Goal: Information Seeking & Learning: Learn about a topic

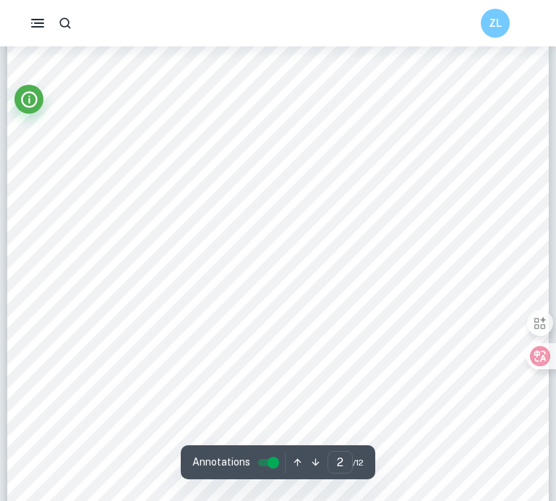
scroll to position [937, 0]
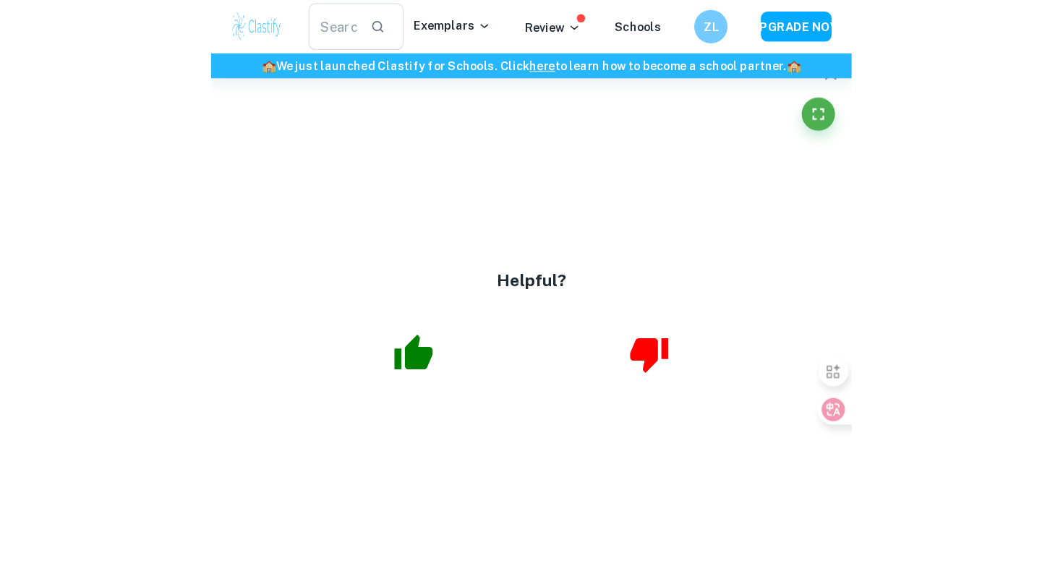
scroll to position [1459, 0]
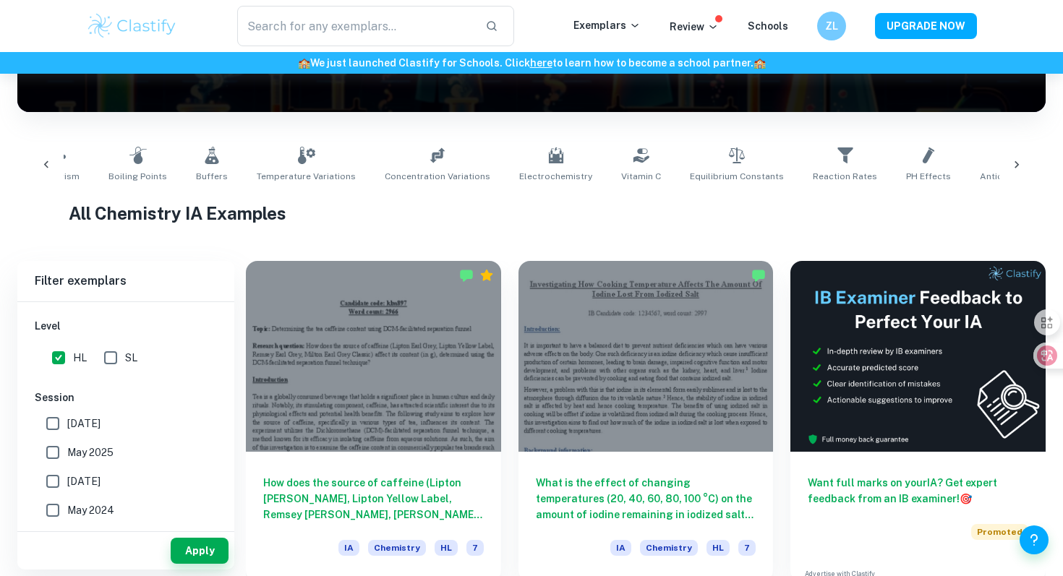
scroll to position [0, 36]
click at [427, 156] on icon at bounding box center [435, 155] width 17 height 17
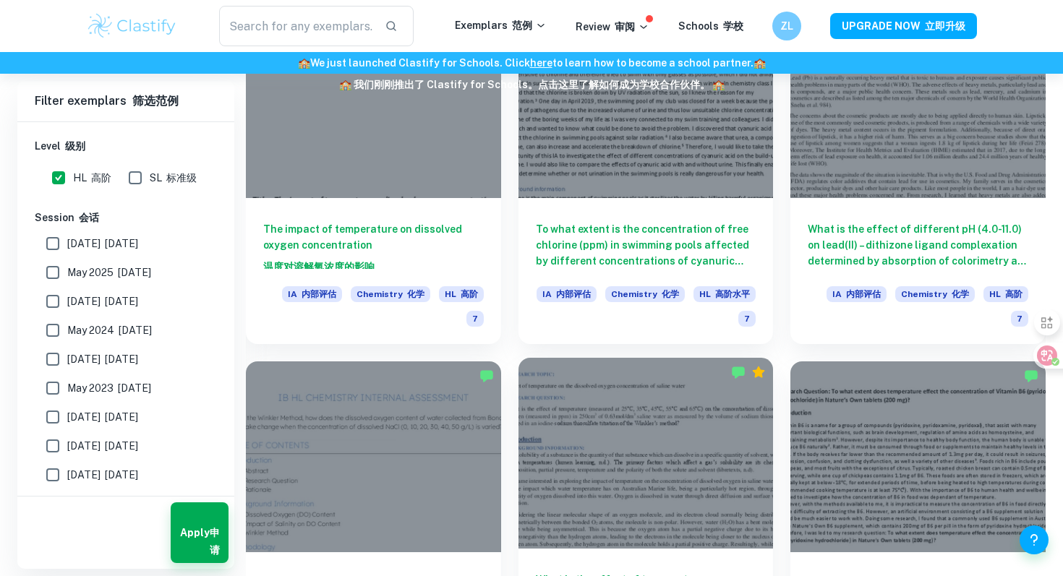
scroll to position [1550, 0]
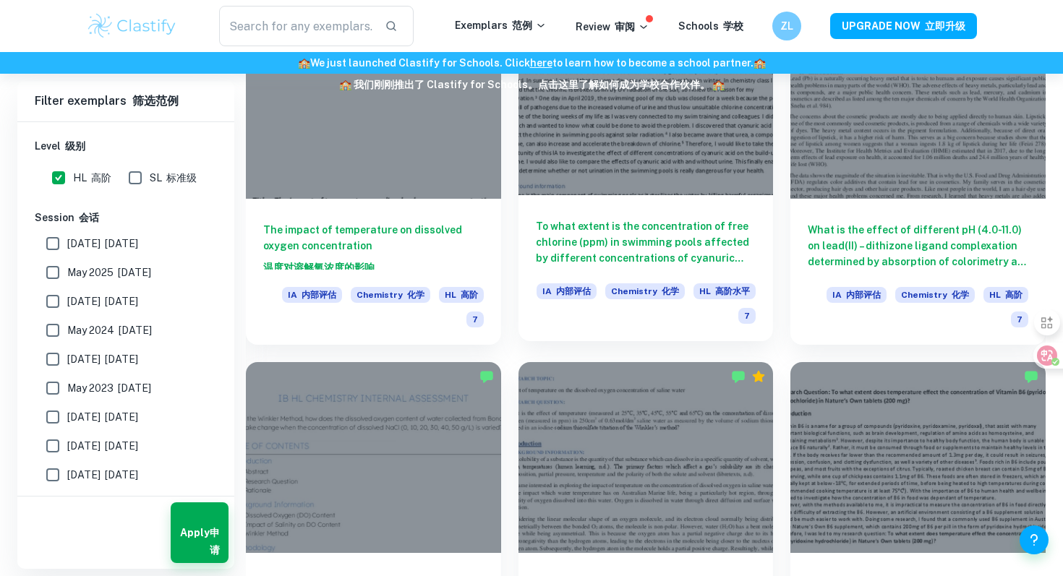
click at [665, 232] on h6 "To what extent is the concentration of free chlorine (ppm) in swimming pools af…" at bounding box center [646, 242] width 221 height 48
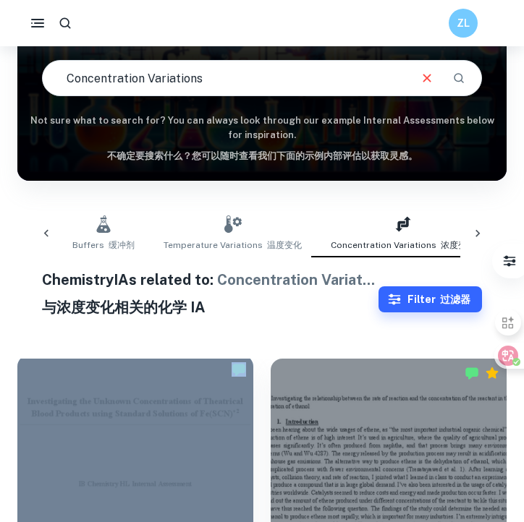
scroll to position [176, 0]
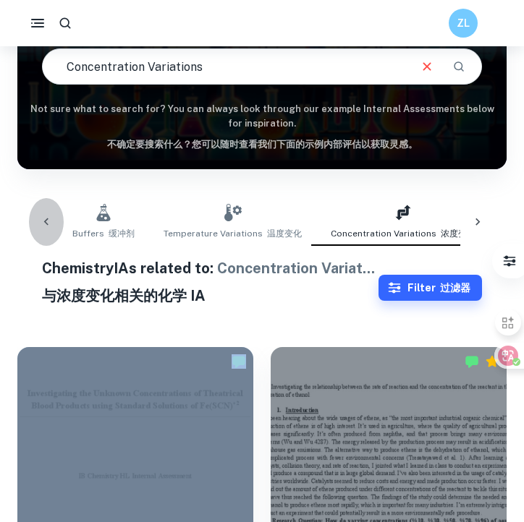
click at [46, 218] on icon at bounding box center [46, 222] width 14 height 14
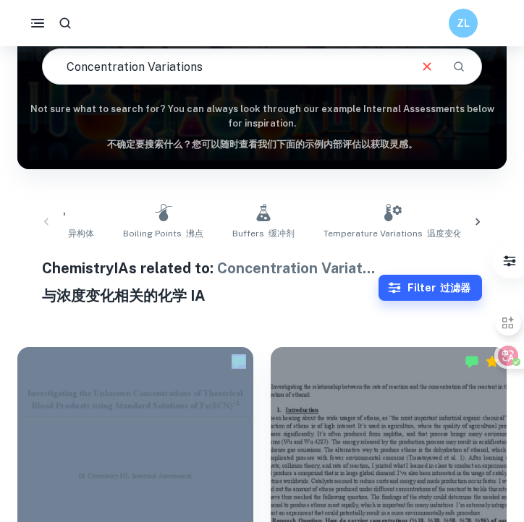
scroll to position [0, 0]
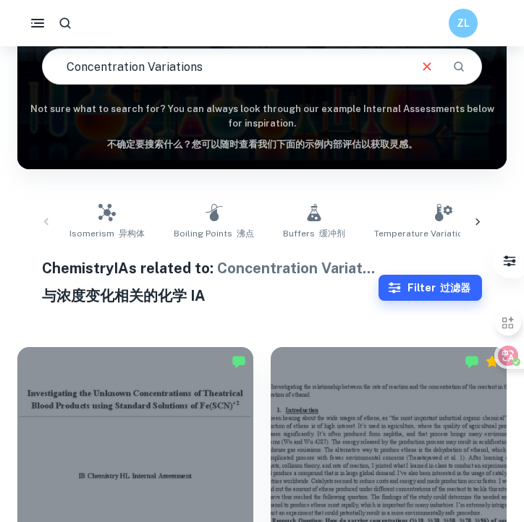
click at [43, 221] on div "Isomerism 异构体 Boiling Points 沸点 Buffers 缓冲剂 Temperature Variations 温度变化 Concent…" at bounding box center [262, 222] width 466 height 48
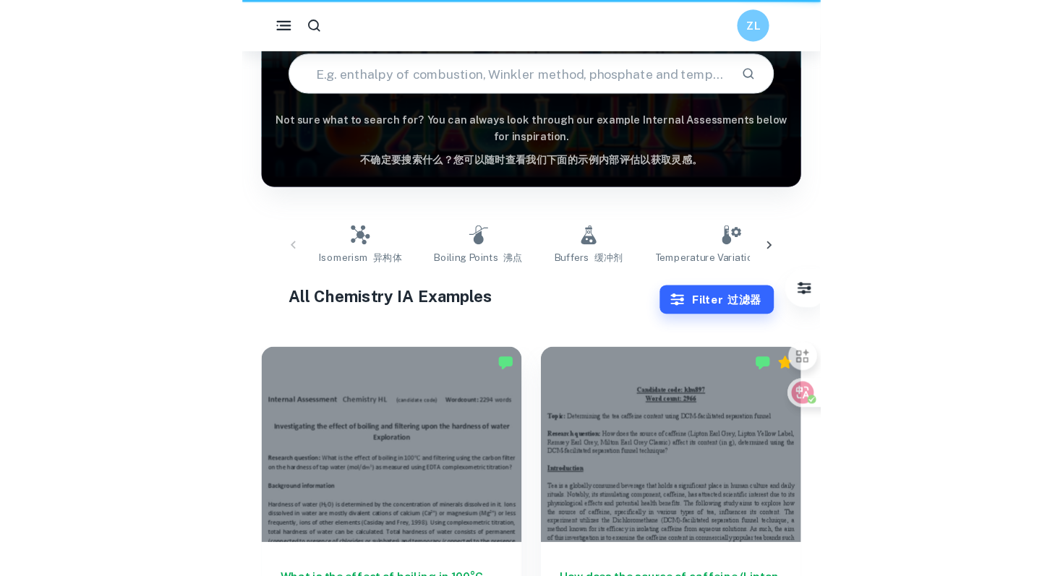
scroll to position [226, 0]
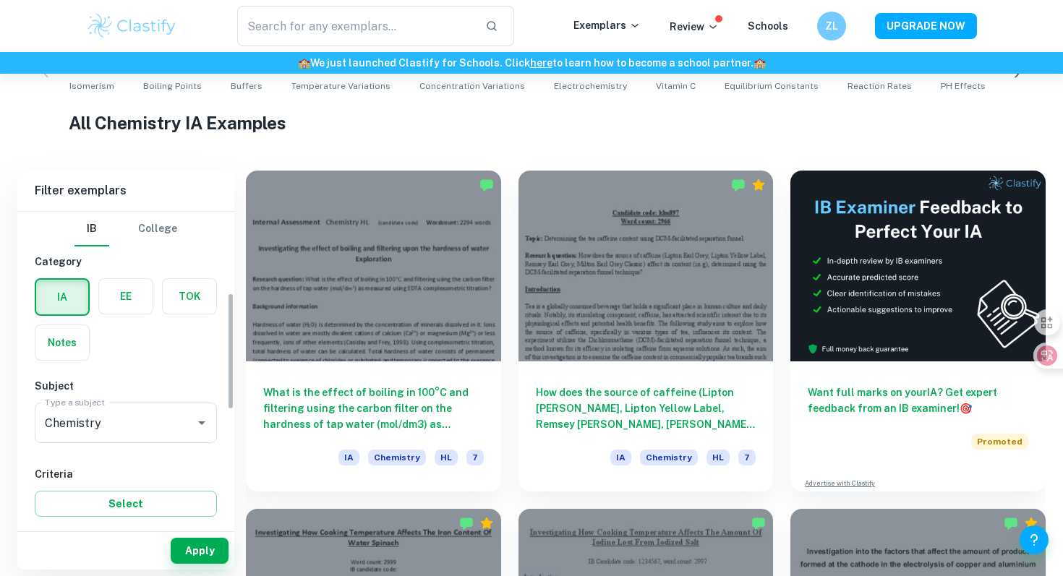
scroll to position [217, 0]
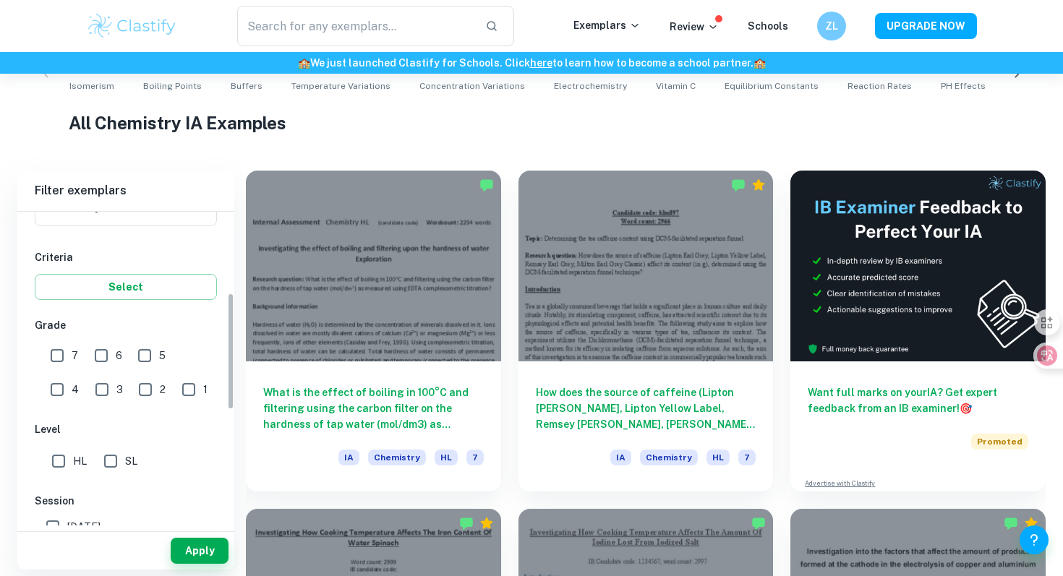
click at [62, 355] on input "7" at bounding box center [57, 355] width 29 height 29
checkbox input "true"
click at [57, 456] on input "HL" at bounding box center [58, 461] width 29 height 29
checkbox input "true"
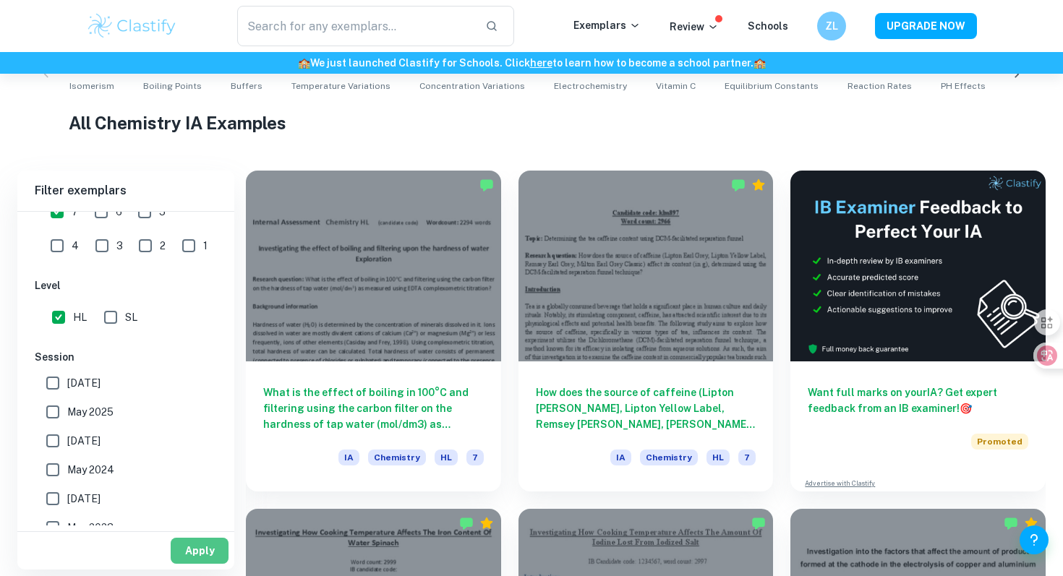
click at [203, 558] on button "Apply" at bounding box center [200, 551] width 58 height 26
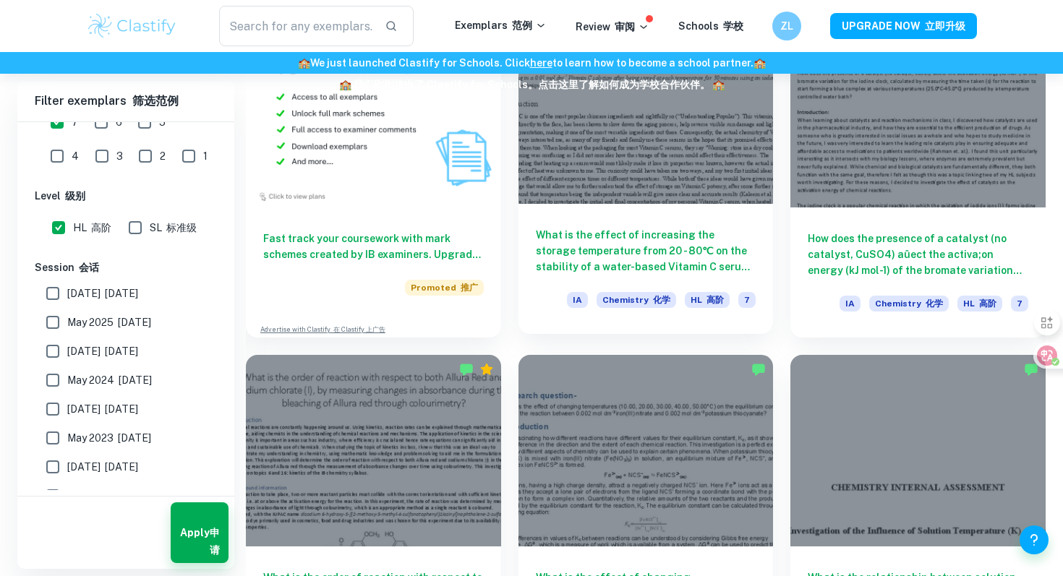
scroll to position [1186, 0]
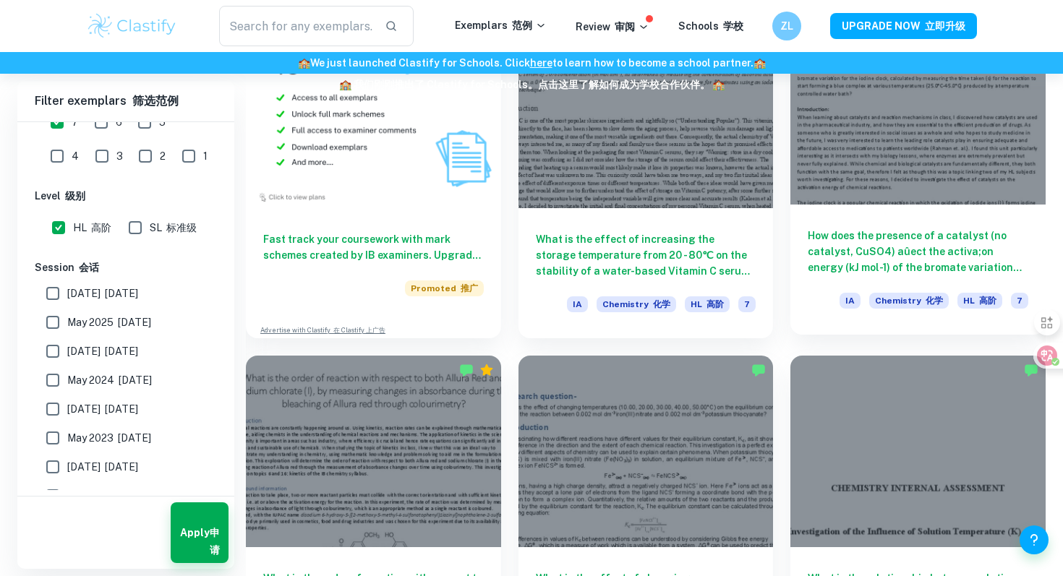
click at [859, 249] on h6 "How does the presence of a catalyst (no catalyst, CuSO4) aûect the activa;on en…" at bounding box center [918, 252] width 221 height 48
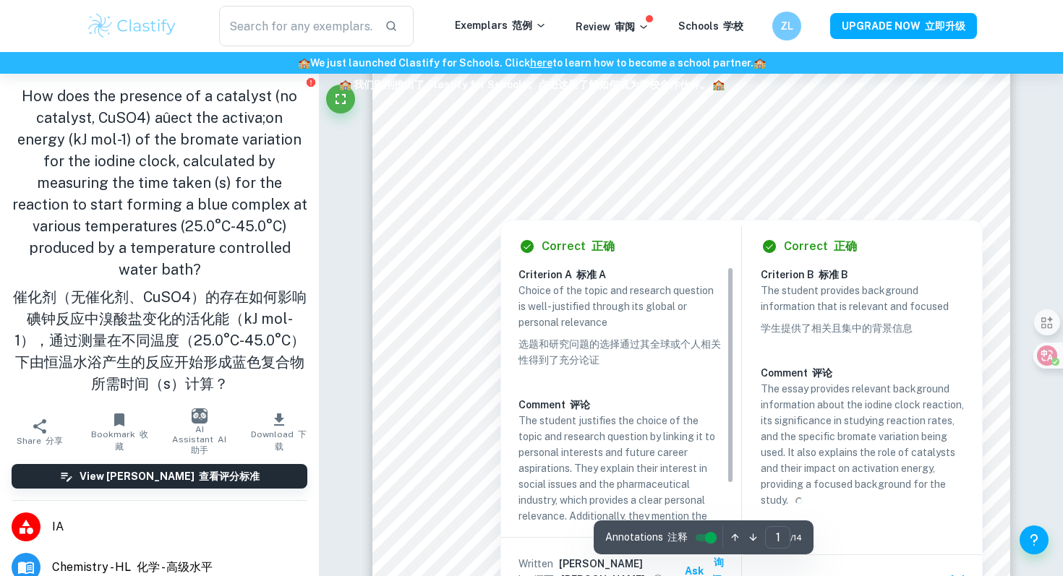
scroll to position [202, 0]
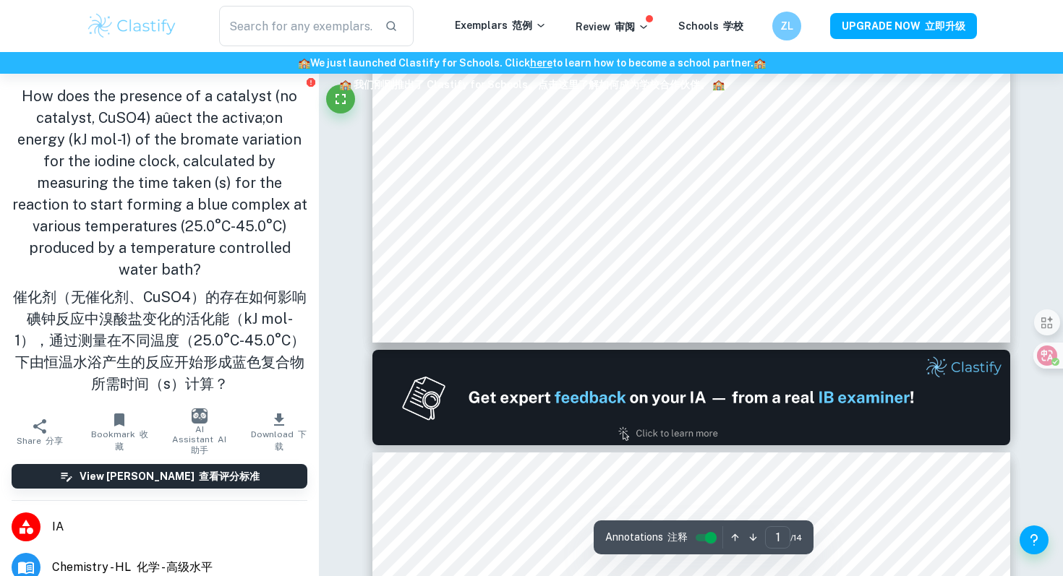
type input "2"
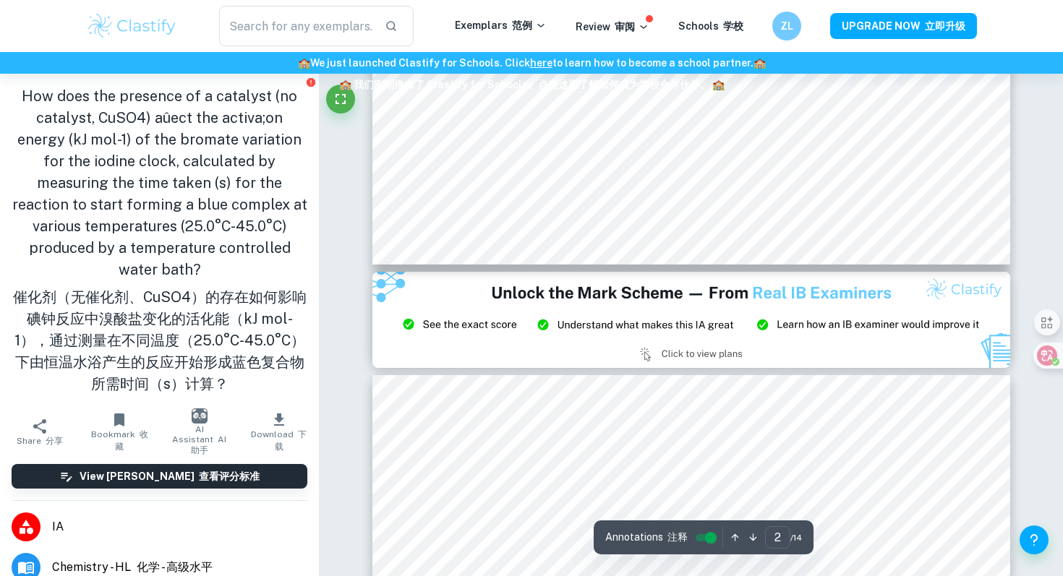
scroll to position [1740, 0]
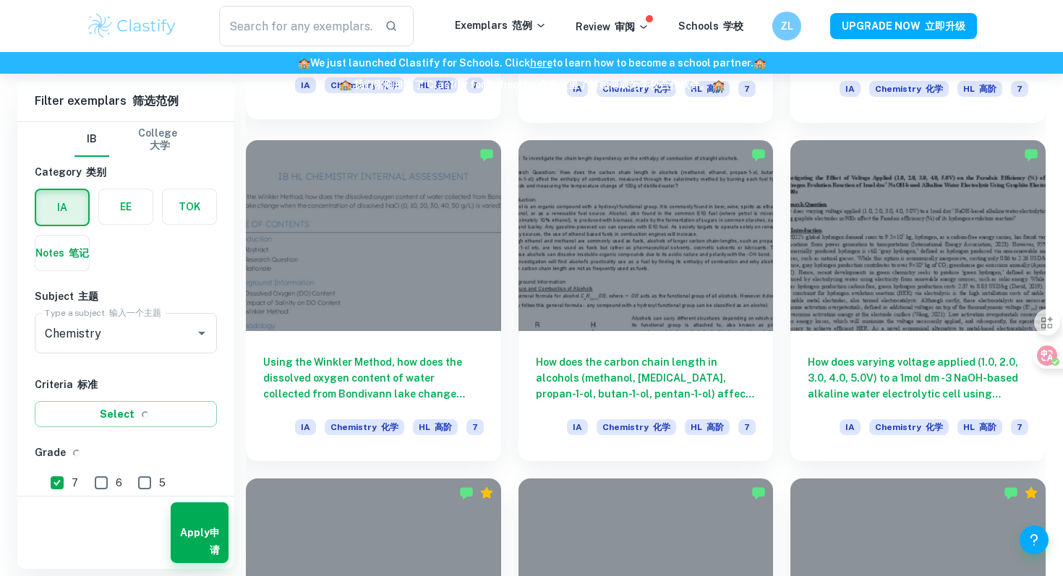
scroll to position [1715, 0]
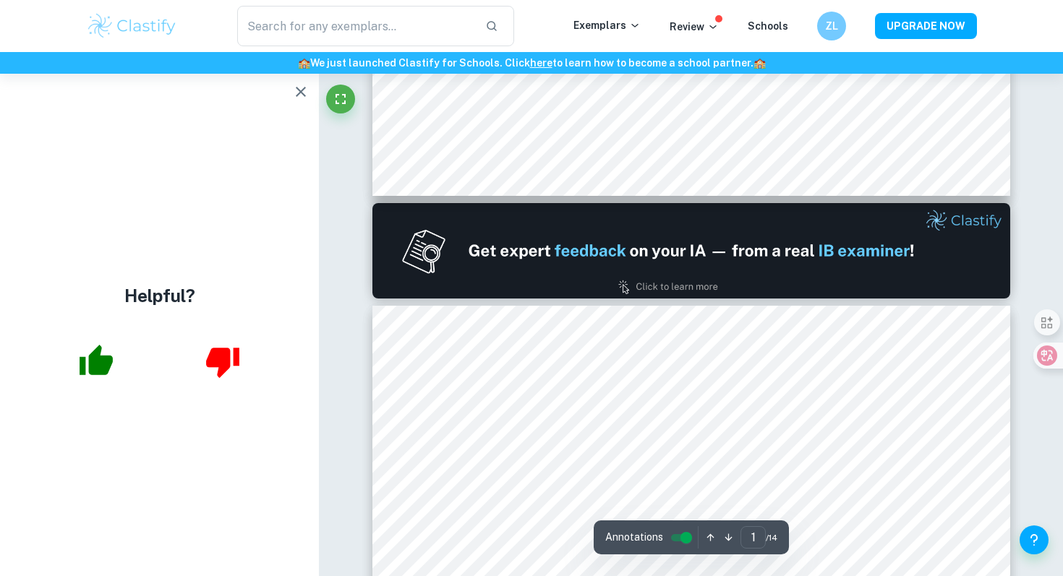
type input "2"
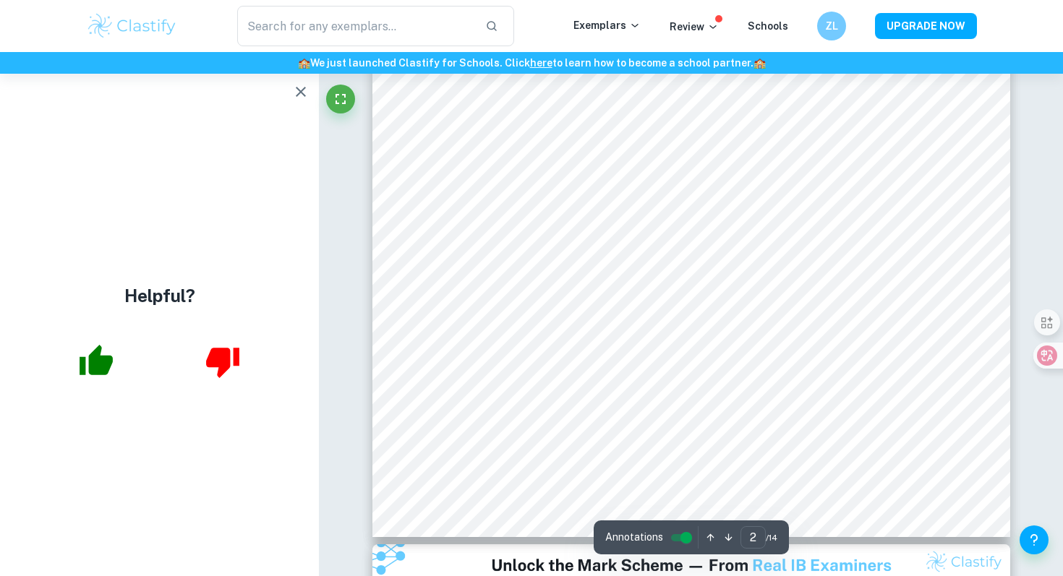
scroll to position [1345, 0]
